Goal: Understand process/instructions: Learn about a topic

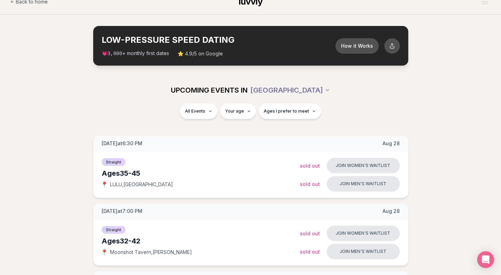
scroll to position [15, 0]
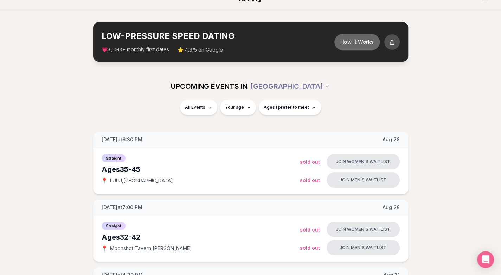
click at [365, 41] on button "How it Works" at bounding box center [356, 42] width 45 height 16
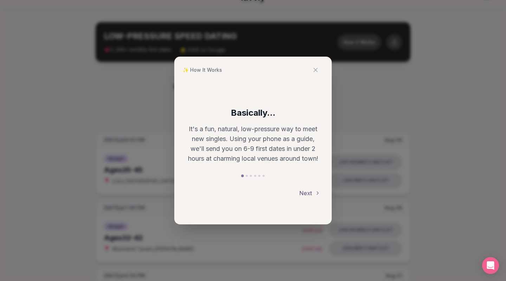
click at [303, 198] on button "Next" at bounding box center [309, 192] width 21 height 15
click at [312, 192] on button "Next" at bounding box center [309, 192] width 21 height 15
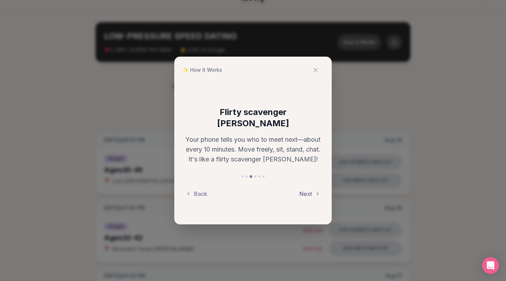
click at [311, 190] on button "Next" at bounding box center [309, 193] width 21 height 15
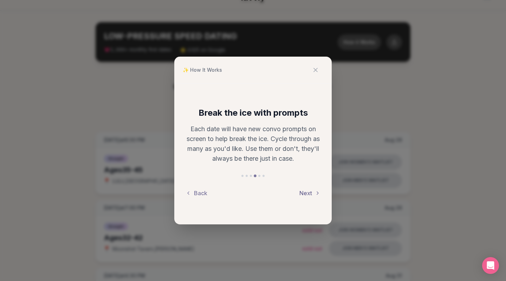
click at [311, 185] on button "Next" at bounding box center [309, 192] width 21 height 15
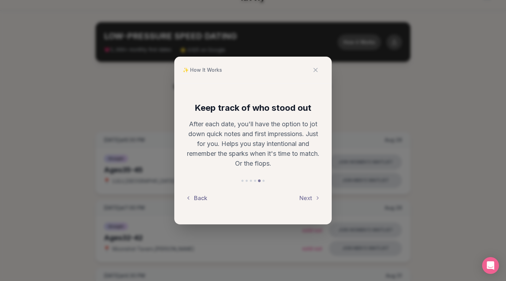
click at [201, 201] on button "Back" at bounding box center [196, 197] width 22 height 15
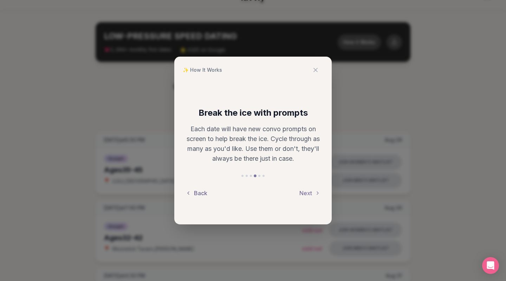
click at [305, 199] on button "Next" at bounding box center [309, 192] width 21 height 15
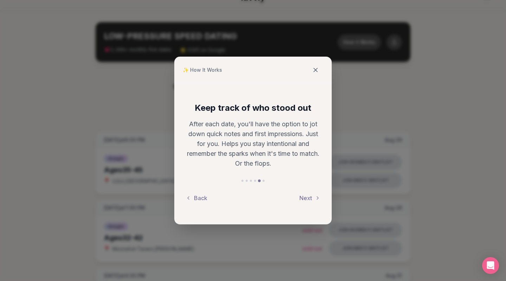
click at [315, 70] on icon at bounding box center [316, 70] width 4 height 4
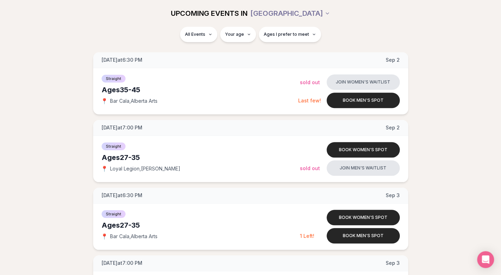
scroll to position [367, 0]
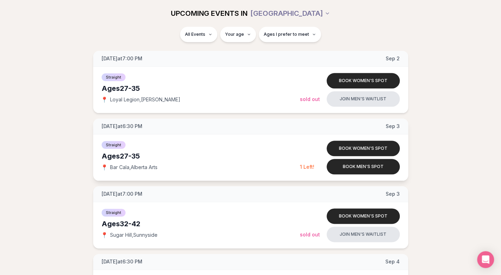
click at [404, 123] on div "[DATE] at 6:30 PM [DATE]" at bounding box center [250, 127] width 315 height 16
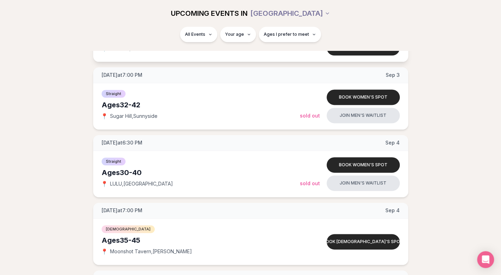
scroll to position [499, 0]
